Goal: Transaction & Acquisition: Subscribe to service/newsletter

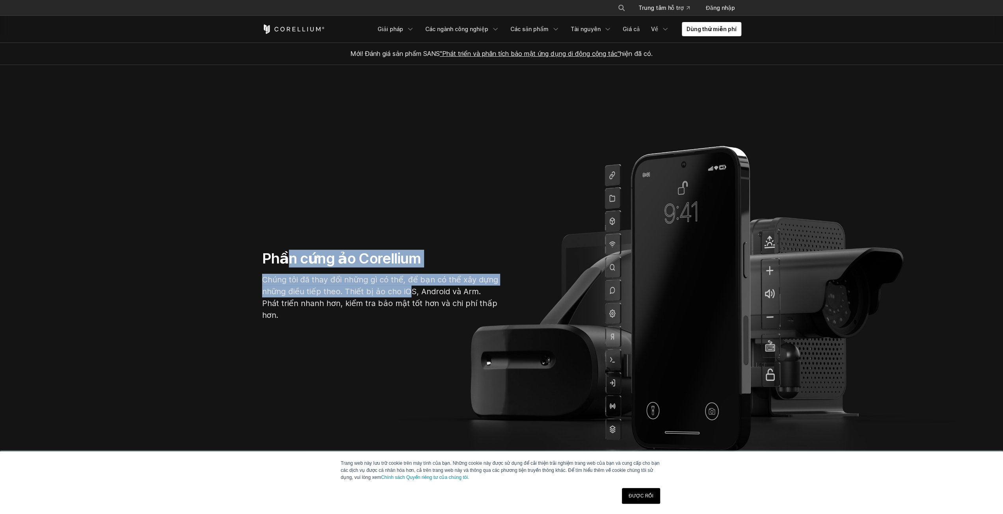
click at [406, 300] on div "Phần cứng ảo Corellium Chúng tôi đã thay đổi những gì có thể, để bạn có thể xây…" at bounding box center [380, 289] width 252 height 78
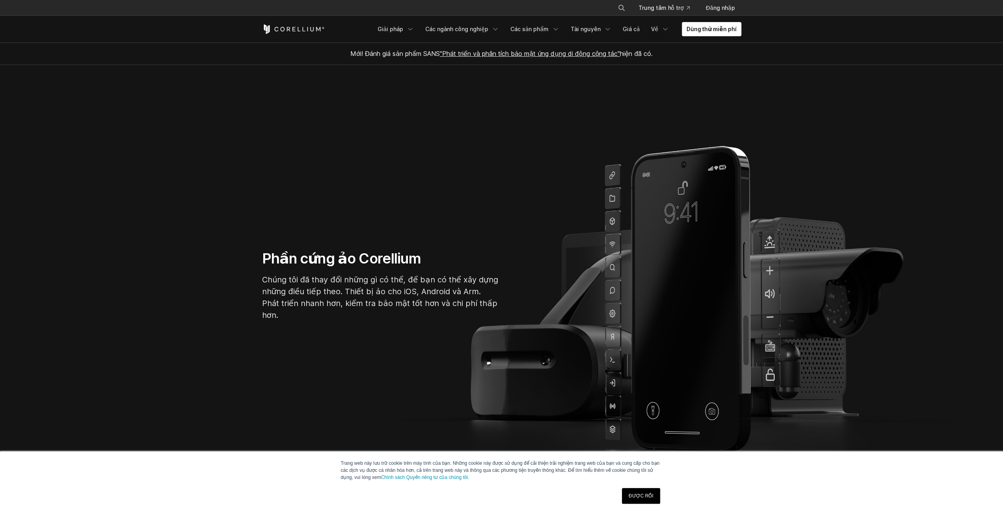
click at [426, 301] on font "Chúng tôi đã thay đổi những gì có thể, để bạn có thể xây dựng những điều tiếp t…" at bounding box center [380, 297] width 236 height 45
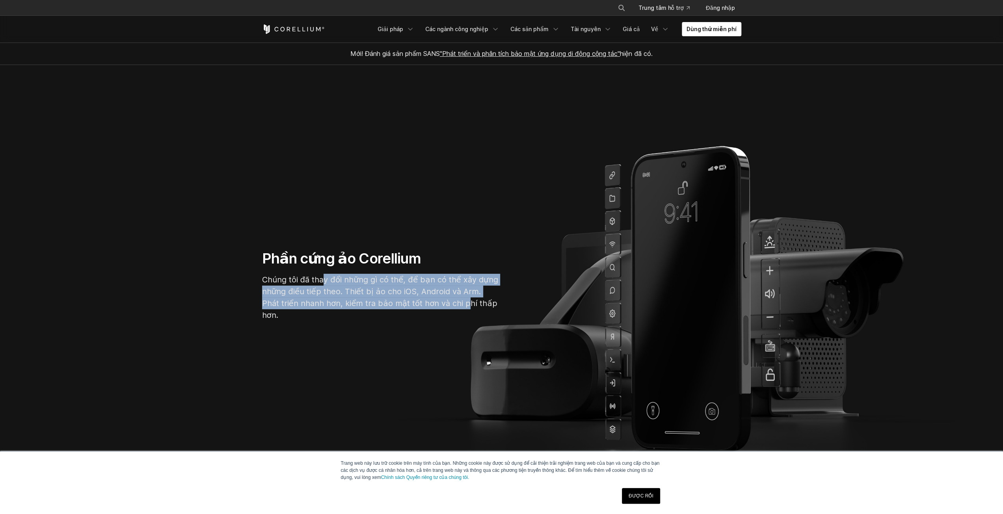
drag, startPoint x: 323, startPoint y: 286, endPoint x: 446, endPoint y: 314, distance: 126.8
click at [446, 314] on p "Chúng tôi đã thay đổi những gì có thể, để bạn có thể xây dựng những điều tiếp t…" at bounding box center [380, 297] width 236 height 47
click at [714, 31] on font "Dùng thử miễn phí" at bounding box center [711, 29] width 50 height 7
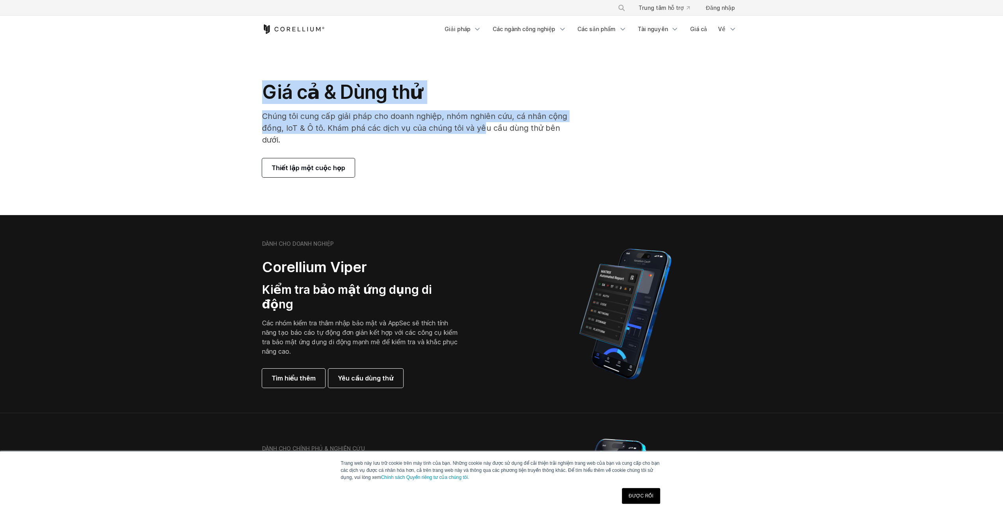
drag, startPoint x: 269, startPoint y: 95, endPoint x: 481, endPoint y: 125, distance: 214.0
click at [481, 125] on div "Giá cả & [PERSON_NAME] thử Chúng tôi cung cấp giải pháp cho doanh nghiệp, nhóm …" at bounding box center [419, 128] width 330 height 97
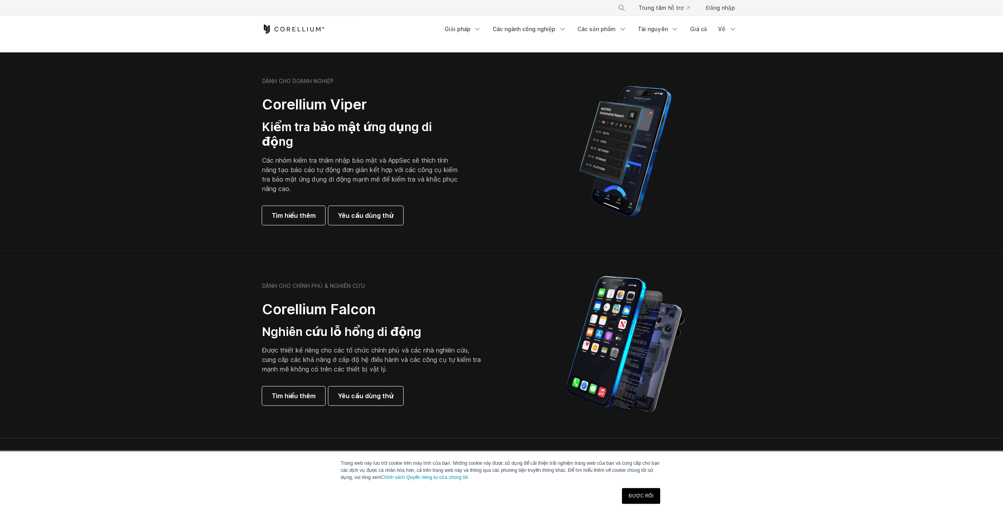
scroll to position [158, 0]
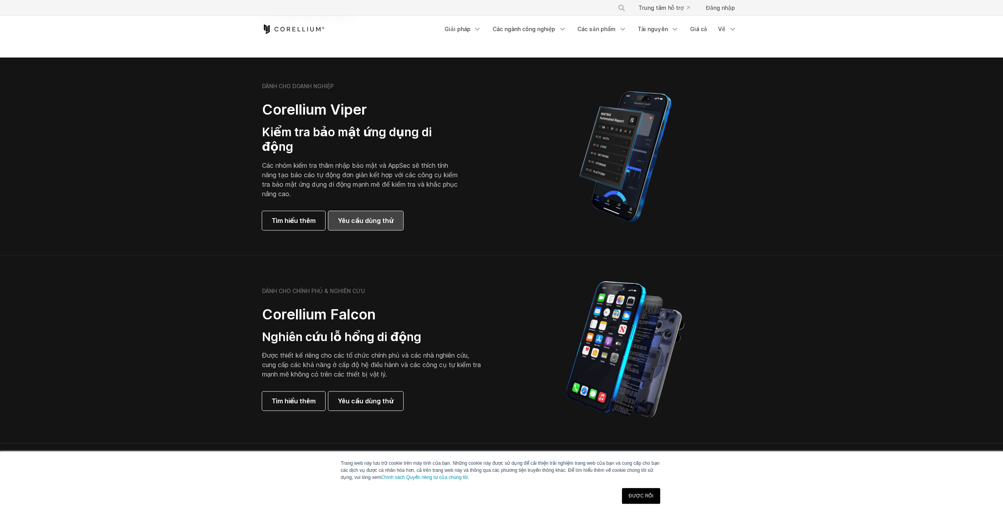
click at [361, 217] on font "Yêu cầu dùng thử" at bounding box center [366, 221] width 56 height 8
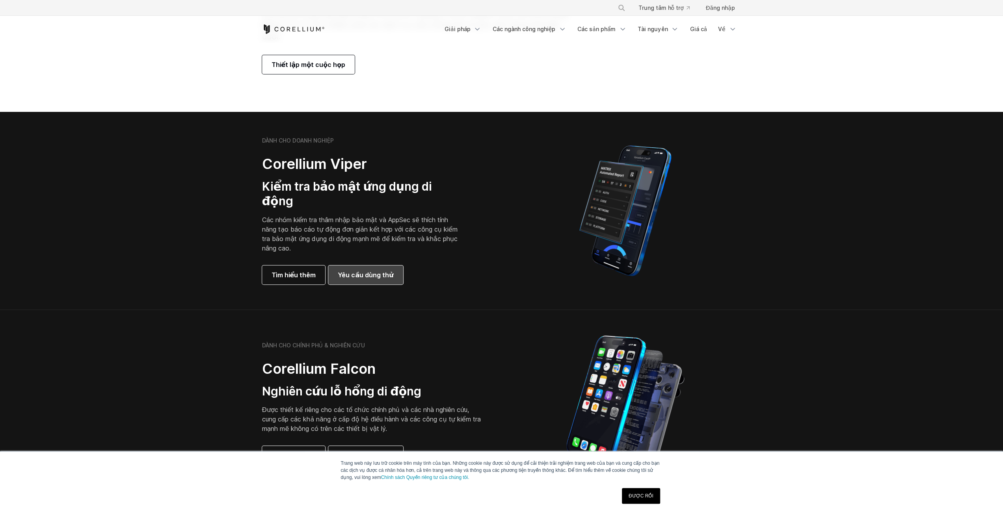
scroll to position [0, 0]
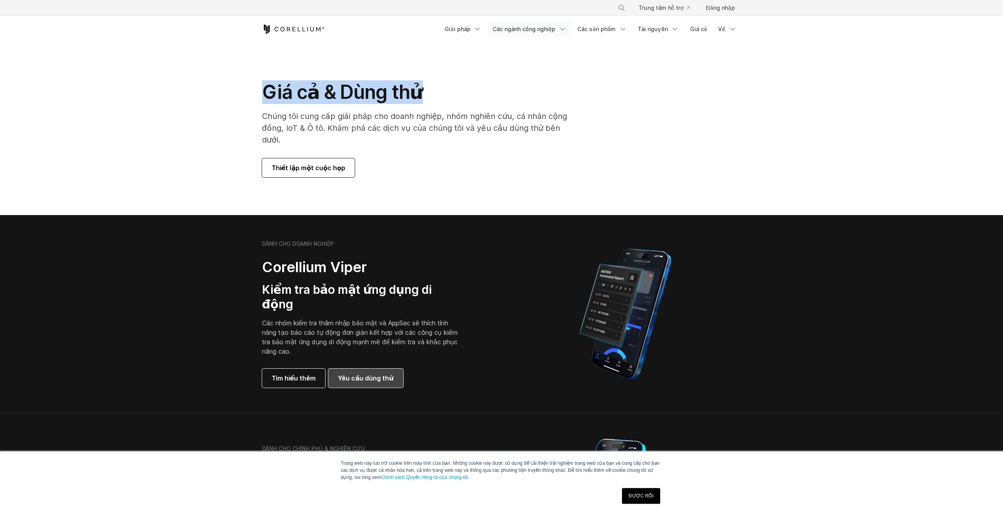
click at [508, 33] on link "Các ngành công nghiệp" at bounding box center [529, 29] width 84 height 14
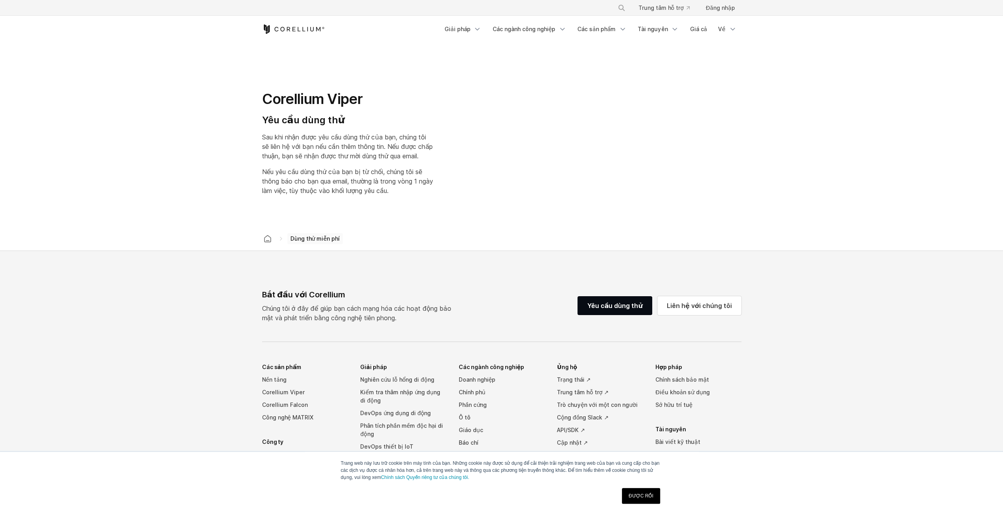
select select "**"
